Goal: Task Accomplishment & Management: Use online tool/utility

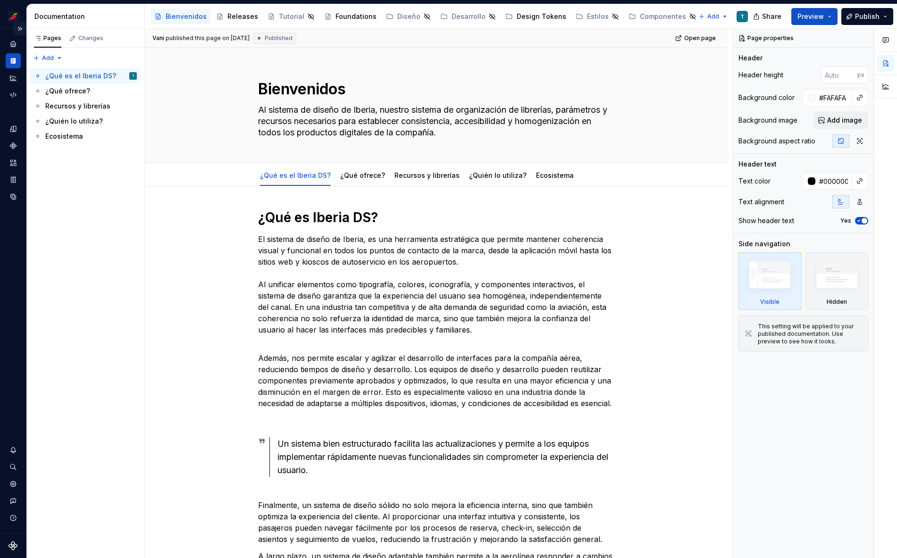
click at [23, 25] on button "Expand sidebar" at bounding box center [19, 28] width 13 height 13
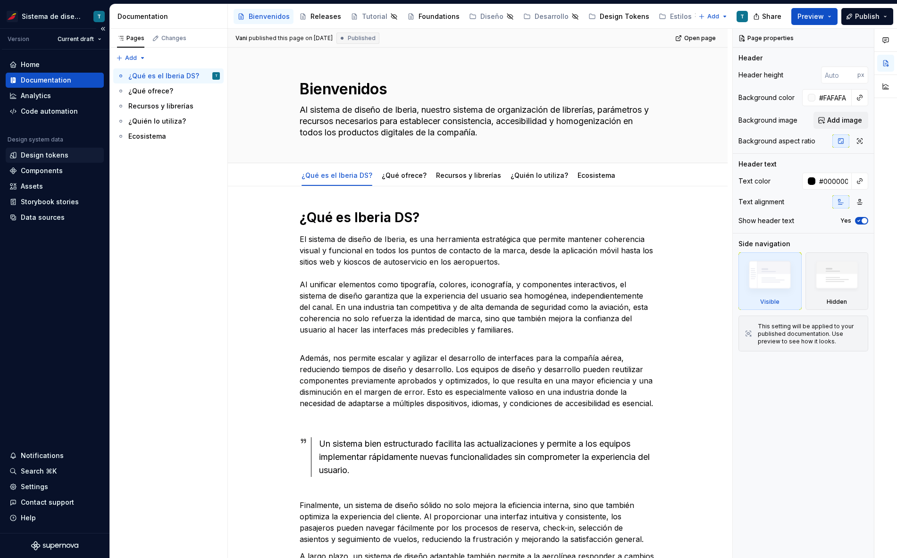
click at [57, 158] on div "Design tokens" at bounding box center [45, 154] width 48 height 9
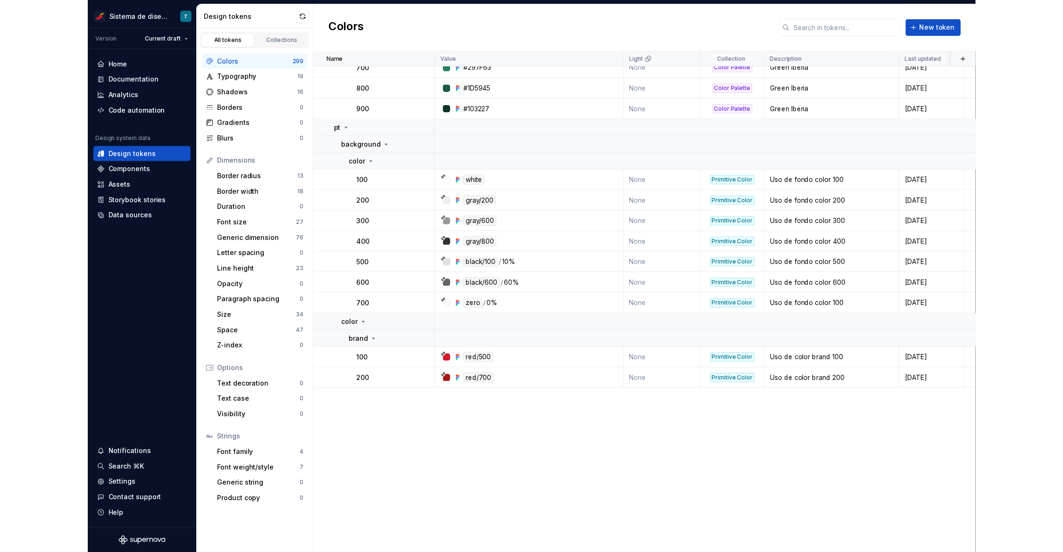
scroll to position [7502, 0]
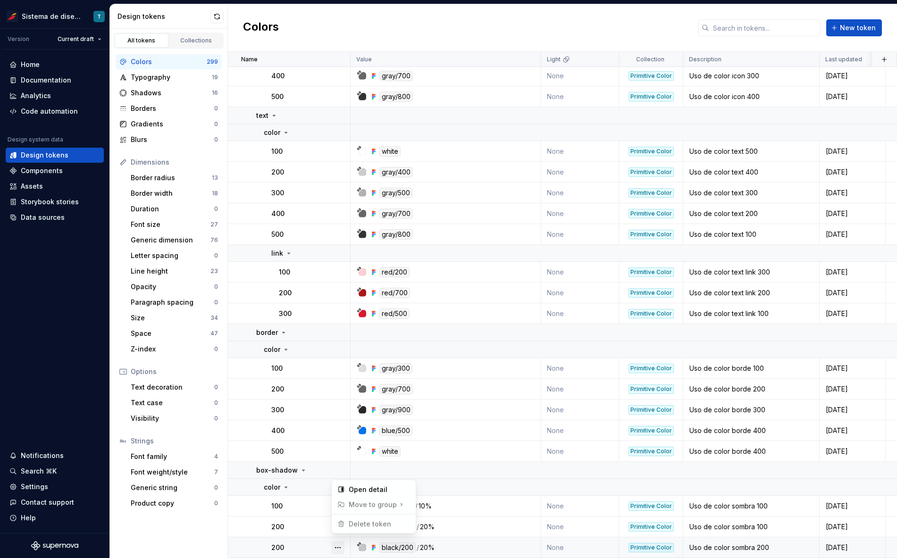
click at [341, 541] on button "button" at bounding box center [337, 547] width 13 height 13
click at [299, 518] on html "Sistema de diseño Iberia T Version Current draft Home Documentation Analytics C…" at bounding box center [448, 279] width 897 height 558
click at [335, 522] on button "button" at bounding box center [337, 526] width 13 height 13
click at [292, 518] on html "Sistema de diseño Iberia T Version Current draft Home Documentation Analytics C…" at bounding box center [448, 279] width 897 height 558
click at [282, 522] on p "200" at bounding box center [277, 526] width 13 height 9
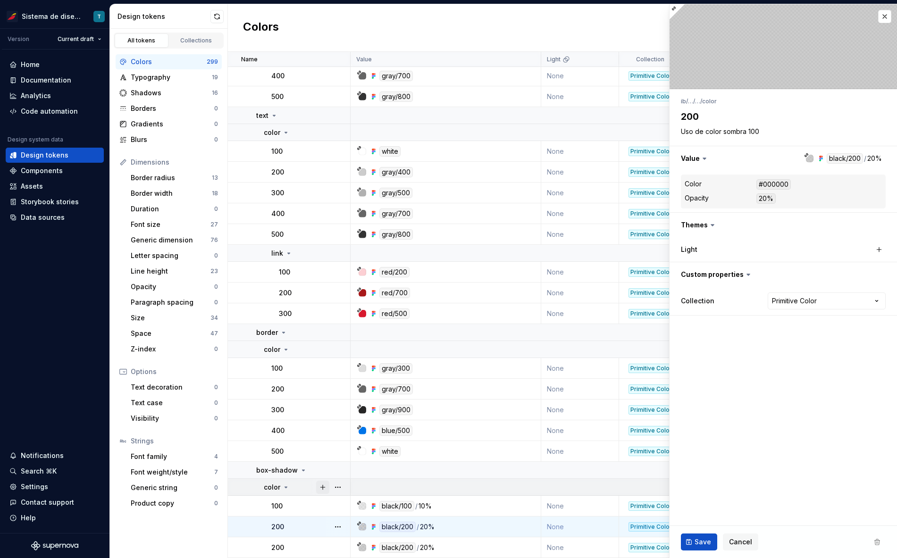
type textarea "*"
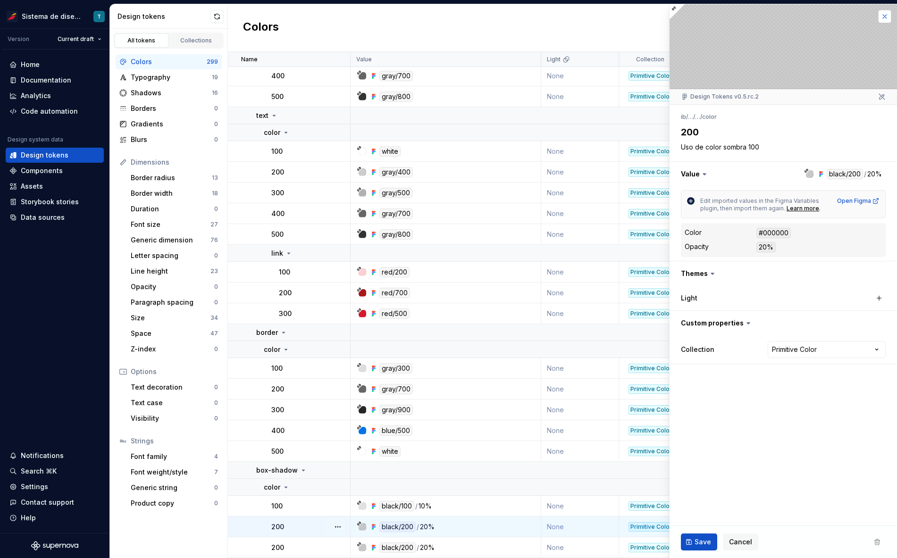
click at [886, 14] on button "button" at bounding box center [884, 16] width 13 height 13
